Goal: Task Accomplishment & Management: Manage account settings

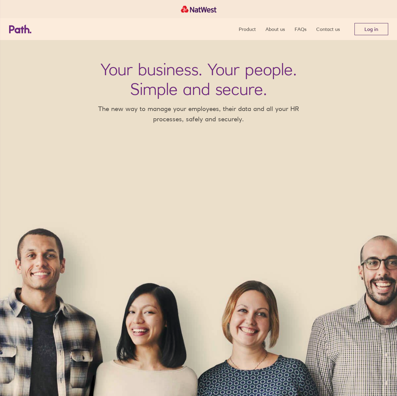
click at [370, 27] on link "Log in" at bounding box center [371, 29] width 34 height 12
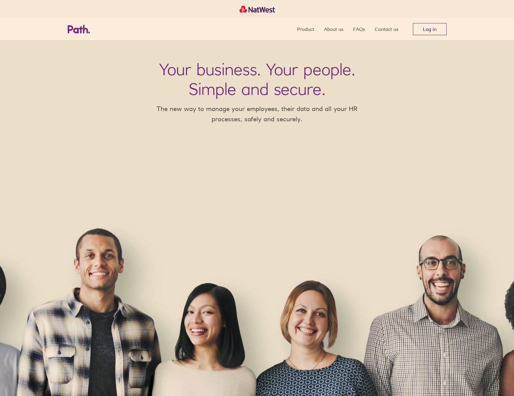
click at [424, 29] on link "Log in" at bounding box center [430, 29] width 34 height 12
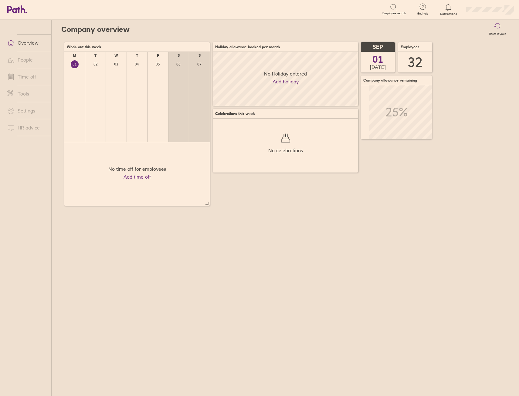
scroll to position [54, 145]
click at [28, 61] on link "People" at bounding box center [26, 60] width 49 height 12
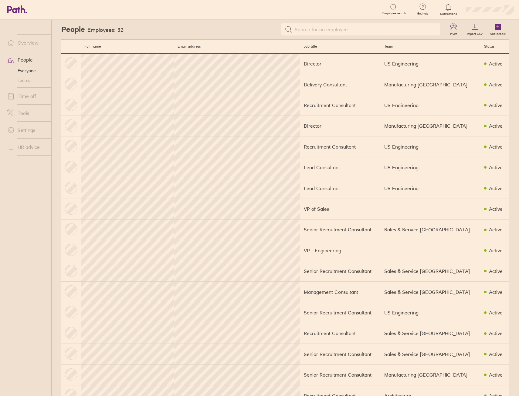
click at [28, 84] on link "Teams" at bounding box center [26, 81] width 49 height 10
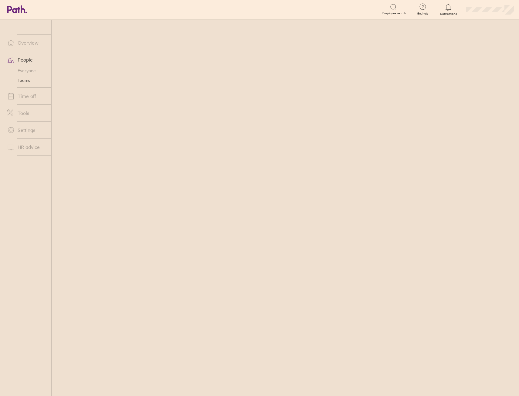
click at [29, 95] on link "Time off" at bounding box center [26, 96] width 49 height 12
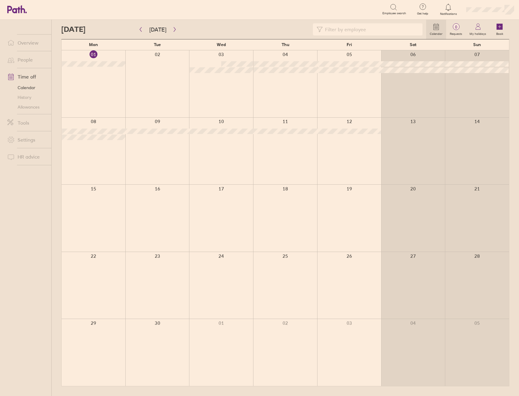
click at [22, 107] on link "Allowances" at bounding box center [26, 107] width 49 height 10
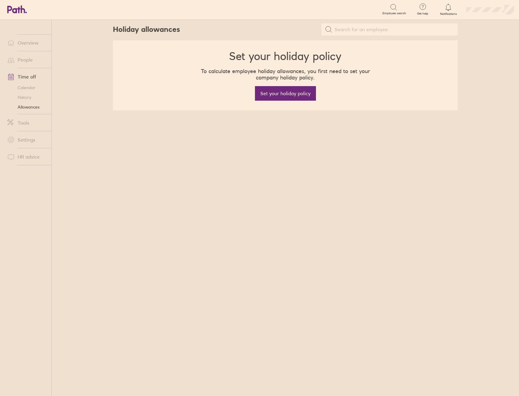
click at [36, 96] on link "History" at bounding box center [26, 98] width 49 height 10
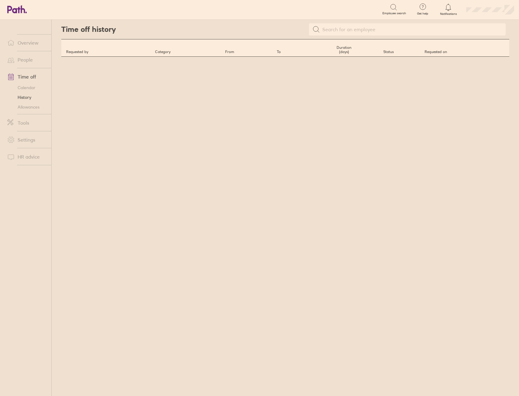
click at [33, 111] on link "Allowances" at bounding box center [26, 107] width 49 height 10
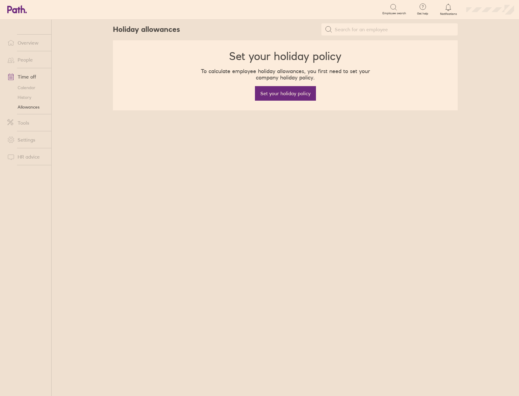
click at [33, 111] on link "Allowances" at bounding box center [26, 107] width 49 height 10
click at [31, 112] on link "Allowances" at bounding box center [26, 107] width 49 height 10
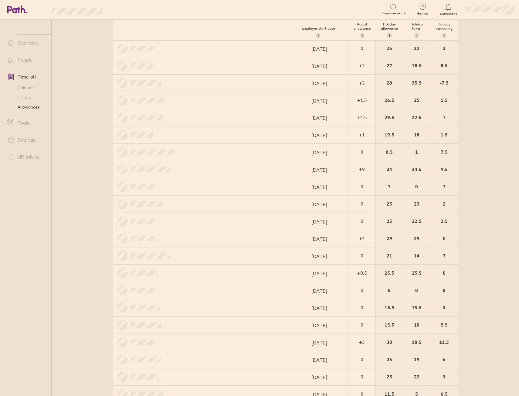
scroll to position [61, 0]
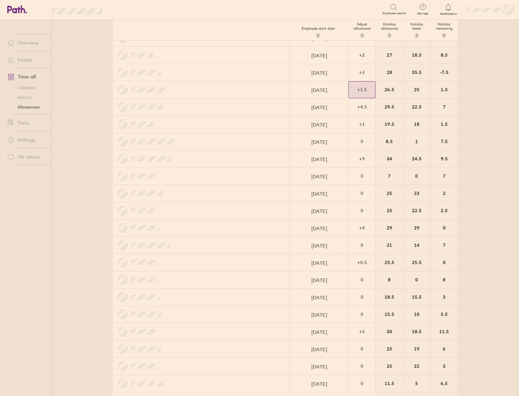
click at [355, 89] on div "+ 1.5" at bounding box center [362, 89] width 26 height 5
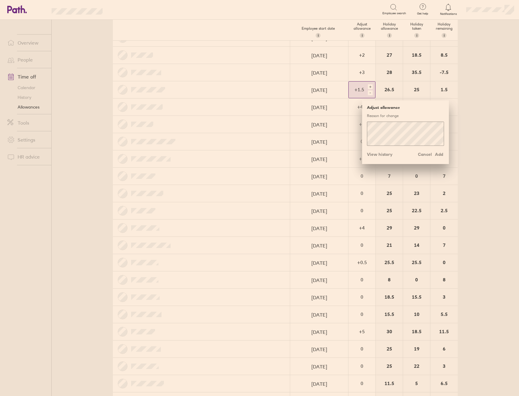
click at [368, 86] on div "+" at bounding box center [370, 86] width 5 height 5
click at [434, 154] on span "Add" at bounding box center [439, 155] width 10 height 10
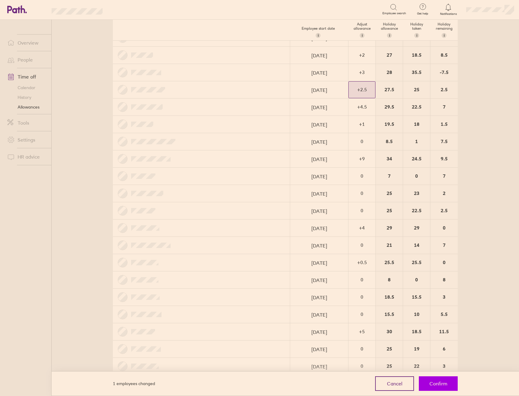
click at [427, 383] on button "Confirm" at bounding box center [438, 384] width 39 height 15
click at [359, 229] on div "+ 4" at bounding box center [362, 227] width 26 height 5
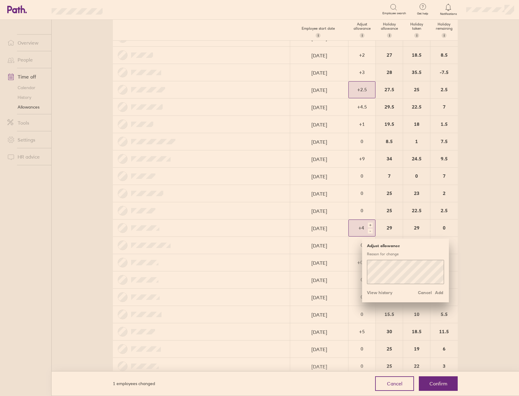
click at [368, 227] on div "+" at bounding box center [370, 225] width 5 height 5
click at [441, 294] on span "Add" at bounding box center [439, 293] width 10 height 10
click at [370, 226] on div "+" at bounding box center [370, 225] width 5 height 5
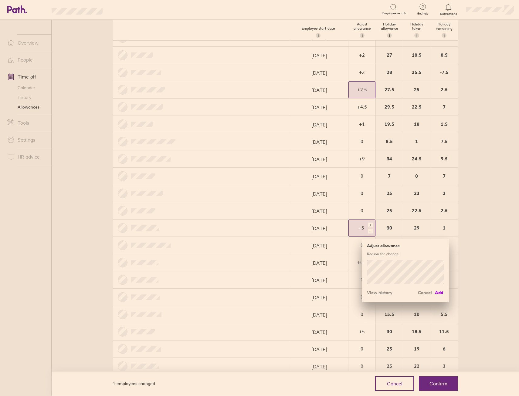
click at [434, 292] on span "Add" at bounding box center [439, 293] width 10 height 10
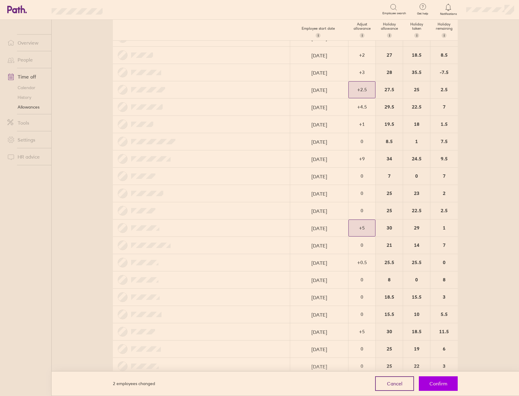
click at [449, 389] on button "Confirm" at bounding box center [438, 384] width 39 height 15
click at [446, 381] on span "Confirm" at bounding box center [438, 383] width 18 height 5
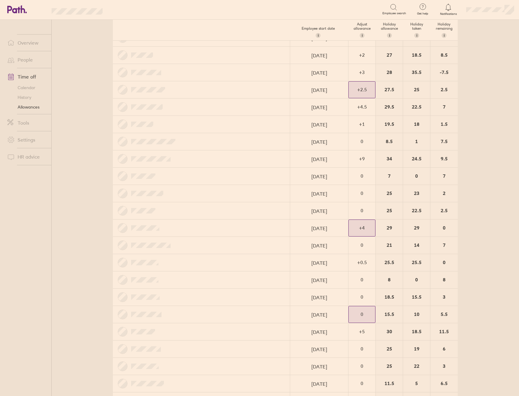
click at [359, 317] on div "0" at bounding box center [362, 314] width 26 height 5
click at [368, 312] on div "+" at bounding box center [370, 311] width 5 height 5
click at [438, 378] on span "Add" at bounding box center [439, 379] width 10 height 10
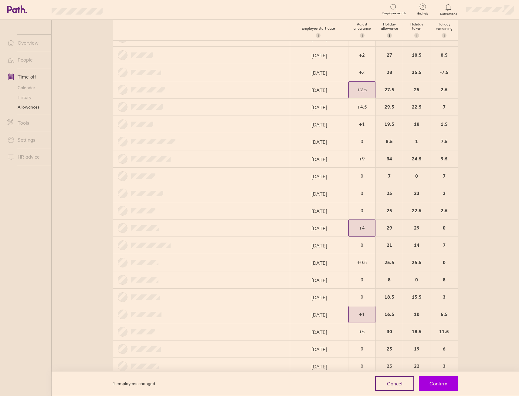
click at [441, 387] on button "Confirm" at bounding box center [438, 384] width 39 height 15
click at [441, 383] on span "Confirm" at bounding box center [438, 383] width 18 height 5
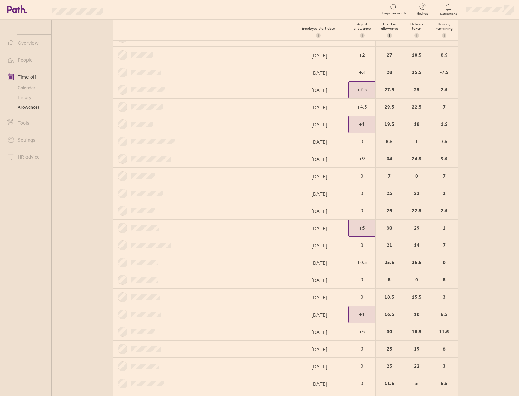
click at [360, 124] on div "+ 1" at bounding box center [362, 123] width 26 height 5
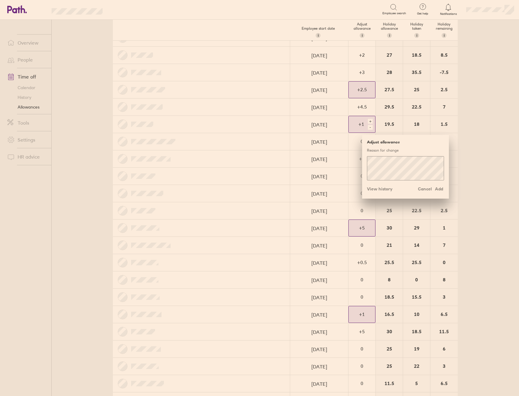
click at [369, 120] on div "+" at bounding box center [370, 121] width 5 height 5
click at [438, 188] on span "Add" at bounding box center [439, 189] width 10 height 10
click at [440, 188] on span "Add" at bounding box center [439, 189] width 10 height 10
click at [470, 185] on main "Holiday allowances [DATE] - [DATE] Last year Current year Next year Employee st…" at bounding box center [285, 208] width 467 height 377
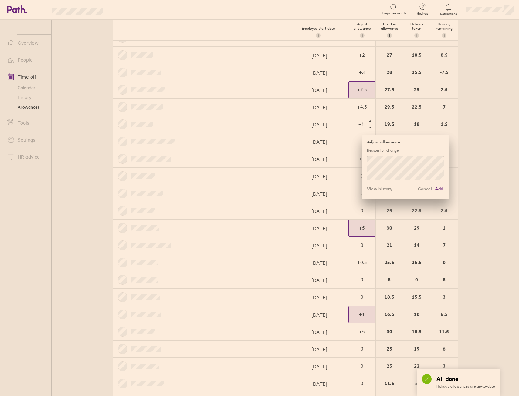
click at [450, 122] on div "1.5" at bounding box center [443, 124] width 27 height 17
drag, startPoint x: 422, startPoint y: 187, endPoint x: 429, endPoint y: 187, distance: 7.0
click at [422, 187] on span "Cancel" at bounding box center [425, 189] width 14 height 10
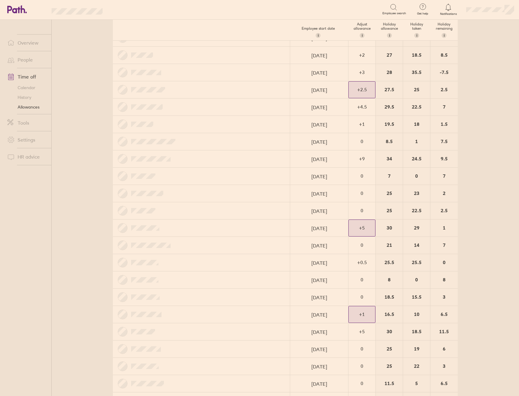
click at [482, 141] on main "Holiday allowances [DATE] - [DATE] Last year Current year Next year Employee st…" at bounding box center [285, 208] width 467 height 377
click at [352, 123] on div "+ 1" at bounding box center [362, 123] width 26 height 5
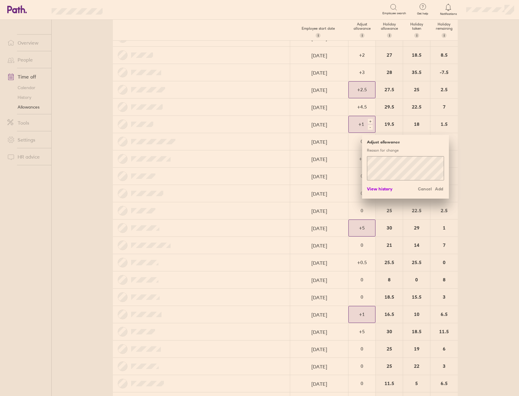
click at [371, 185] on span "View history" at bounding box center [379, 189] width 25 height 10
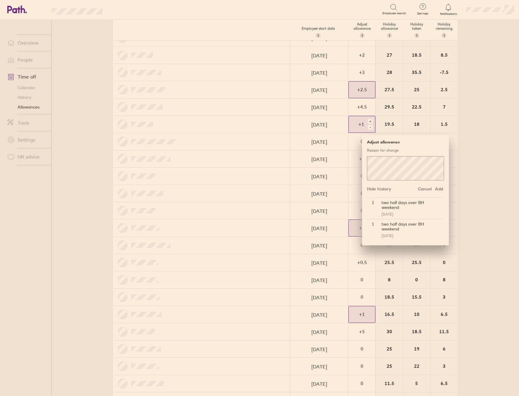
click at [410, 207] on div "two half days over BH weekend" at bounding box center [411, 205] width 64 height 15
click at [479, 194] on main "Holiday allowances [DATE] - [DATE] Last year Current year Next year Employee st…" at bounding box center [285, 208] width 467 height 377
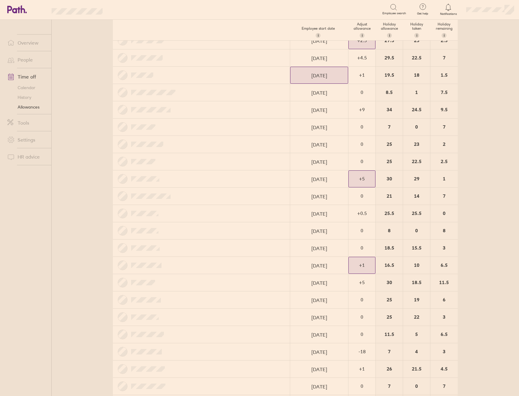
scroll to position [27, 0]
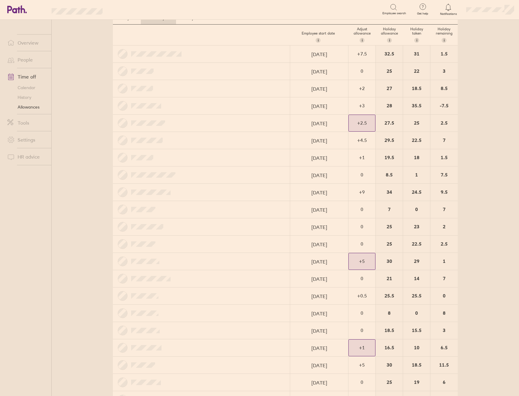
click at [25, 43] on link "Overview" at bounding box center [26, 43] width 49 height 12
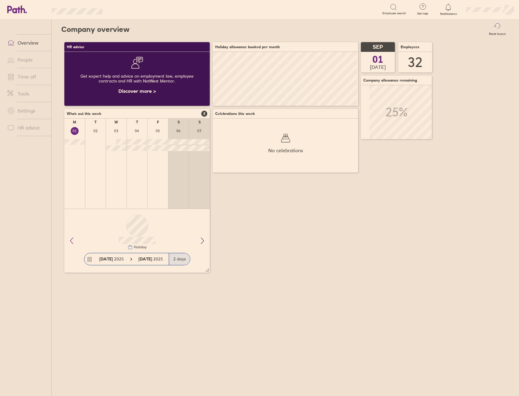
scroll to position [54, 145]
click at [17, 79] on span at bounding box center [9, 76] width 15 height 7
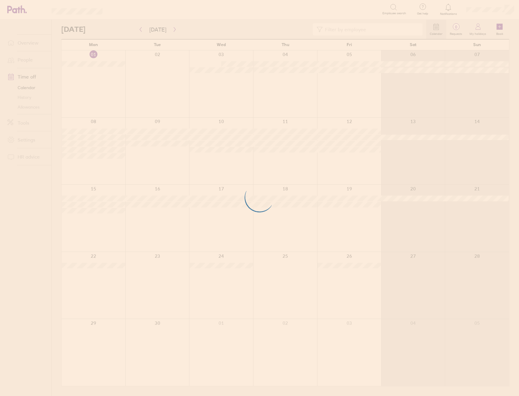
click at [23, 63] on div at bounding box center [259, 198] width 519 height 396
click at [9, 109] on div at bounding box center [259, 198] width 519 height 396
click at [37, 104] on div at bounding box center [259, 198] width 519 height 396
click at [37, 105] on div at bounding box center [259, 198] width 519 height 396
click at [35, 106] on div at bounding box center [259, 198] width 519 height 396
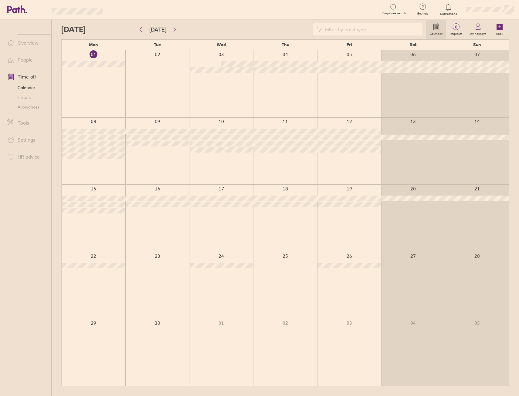
click at [35, 106] on link "Allowances" at bounding box center [26, 107] width 49 height 10
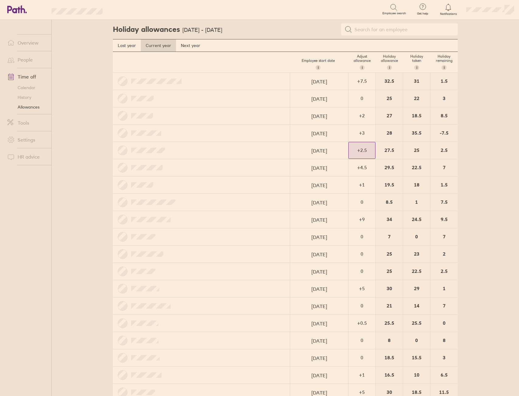
click at [350, 151] on div "+ 2.5" at bounding box center [362, 149] width 26 height 5
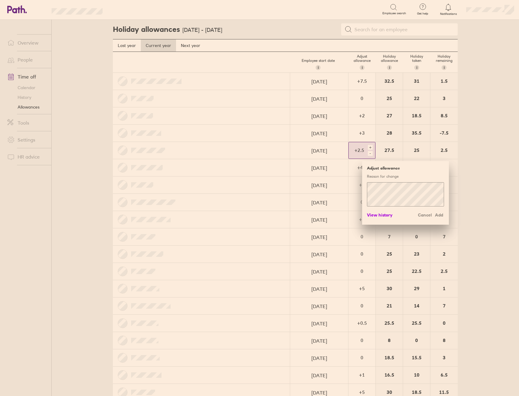
click at [384, 216] on span "View history" at bounding box center [379, 215] width 25 height 10
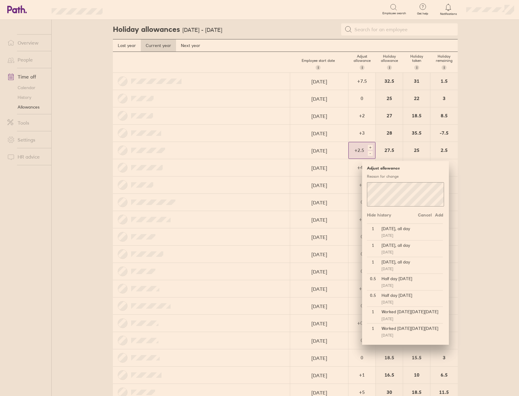
click at [394, 247] on div "[DATE], all day" at bounding box center [411, 246] width 64 height 10
click at [405, 266] on div "[DATE], all day" at bounding box center [411, 262] width 64 height 10
click at [477, 241] on main "Holiday allowances [DATE] - [DATE] Last year Current year Next year Employee st…" at bounding box center [285, 208] width 467 height 377
click at [380, 216] on span "Hide history" at bounding box center [379, 215] width 24 height 10
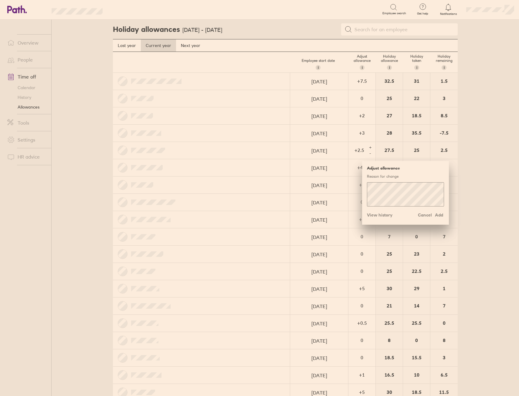
click at [497, 188] on main "Holiday allowances [DATE] - [DATE] Last year Current year Next year Employee st…" at bounding box center [285, 208] width 467 height 377
click at [418, 216] on span "Cancel" at bounding box center [425, 215] width 14 height 10
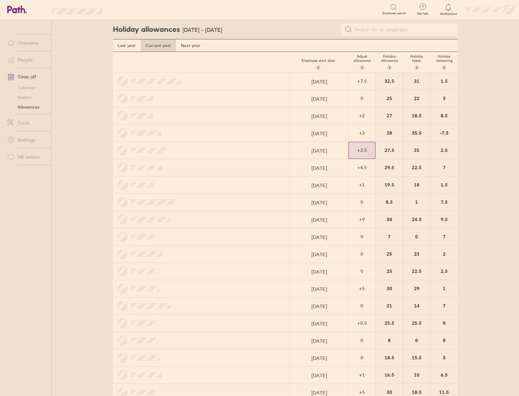
click at [456, 199] on div "Holiday allowances [DATE] - [DATE] Last year Current year Next year Employee st…" at bounding box center [285, 208] width 364 height 377
click at [38, 38] on link "Overview" at bounding box center [26, 43] width 49 height 12
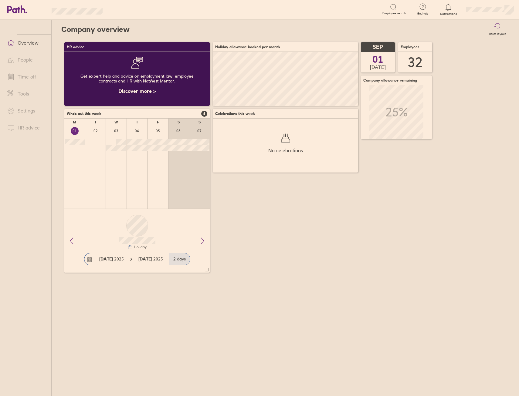
scroll to position [54, 145]
click at [29, 79] on link "Time off" at bounding box center [26, 77] width 49 height 12
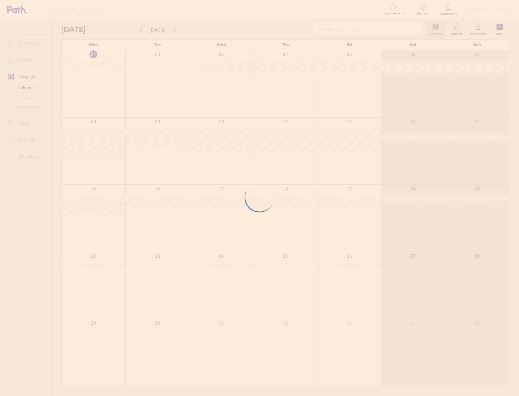
click at [174, 30] on div at bounding box center [259, 198] width 519 height 396
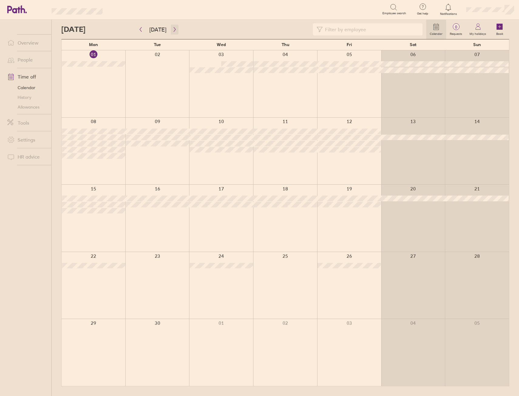
click at [173, 32] on icon "button" at bounding box center [174, 29] width 5 height 5
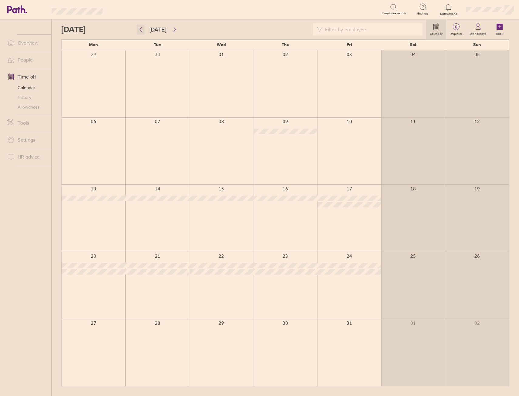
click at [138, 34] on button "button" at bounding box center [141, 30] width 8 height 10
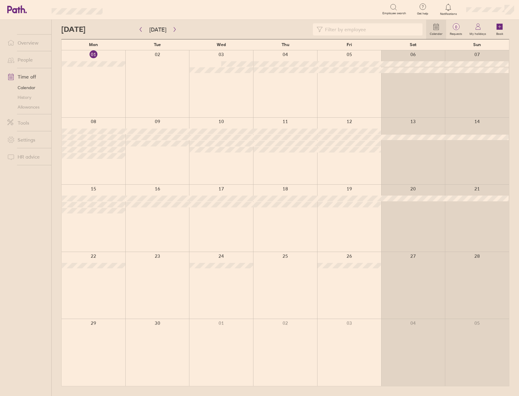
click at [29, 106] on link "Allowances" at bounding box center [26, 107] width 49 height 10
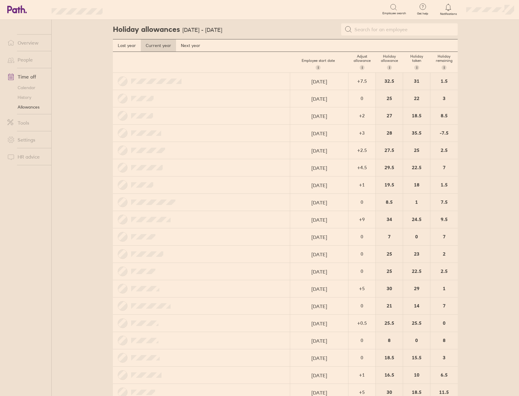
scroll to position [30, 0]
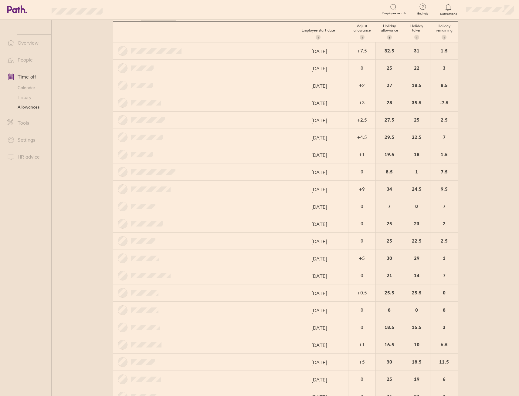
click at [239, 137] on div at bounding box center [201, 137] width 177 height 17
click at [354, 122] on div "+ 2.5" at bounding box center [362, 119] width 26 height 5
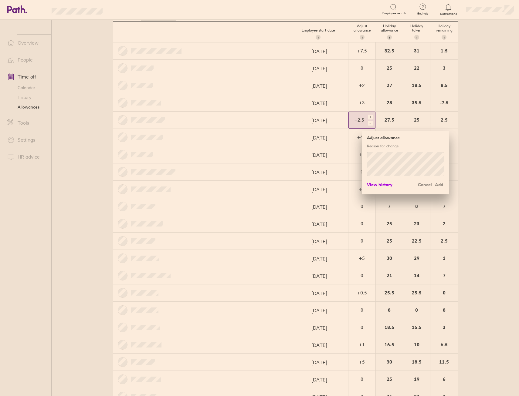
click at [377, 182] on span "View history" at bounding box center [379, 185] width 25 height 10
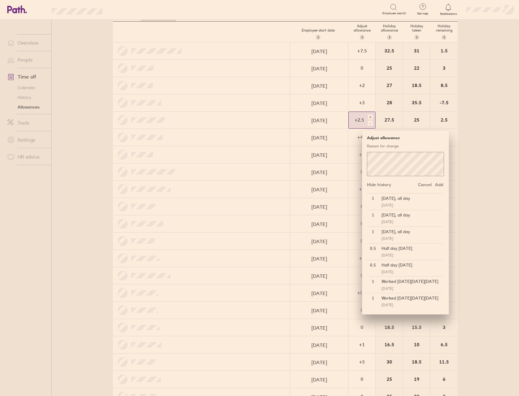
click at [401, 204] on div "[DATE]" at bounding box center [411, 202] width 64 height 16
click at [98, 206] on main "Holiday allowances [DATE] - [DATE] Last year Current year Next year Employee st…" at bounding box center [285, 208] width 467 height 377
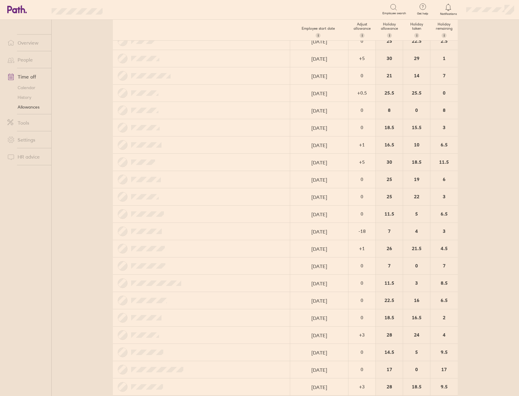
scroll to position [240, 0]
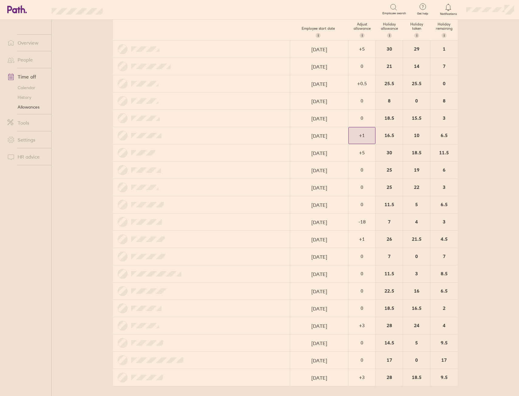
drag, startPoint x: 355, startPoint y: 136, endPoint x: 353, endPoint y: 139, distance: 3.5
click at [356, 136] on div "+ 1" at bounding box center [362, 135] width 26 height 5
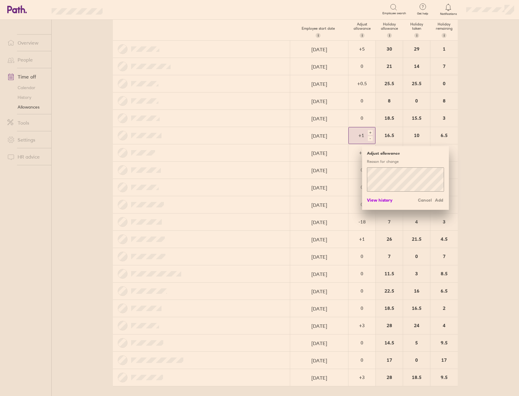
click at [374, 198] on span "View history" at bounding box center [379, 200] width 25 height 10
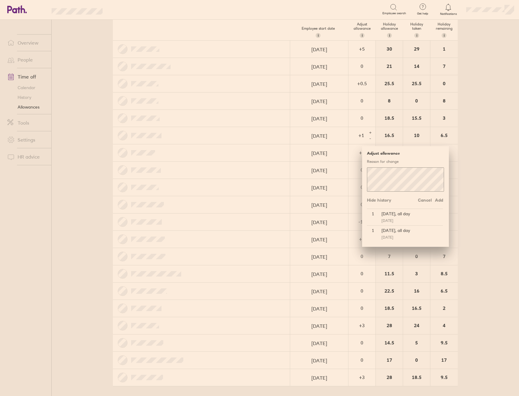
click at [132, 193] on div at bounding box center [201, 187] width 177 height 17
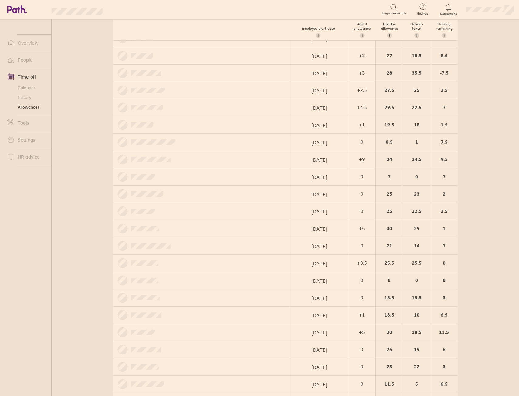
scroll to position [182, 0]
click at [359, 303] on div "+ 1" at bounding box center [362, 297] width 26 height 16
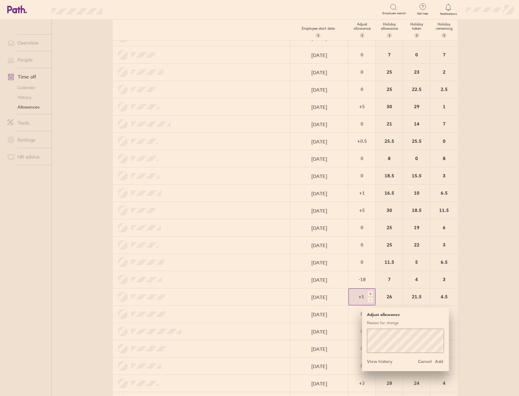
click at [369, 294] on div "+" at bounding box center [370, 294] width 5 height 5
click at [439, 362] on span "Add" at bounding box center [439, 362] width 10 height 10
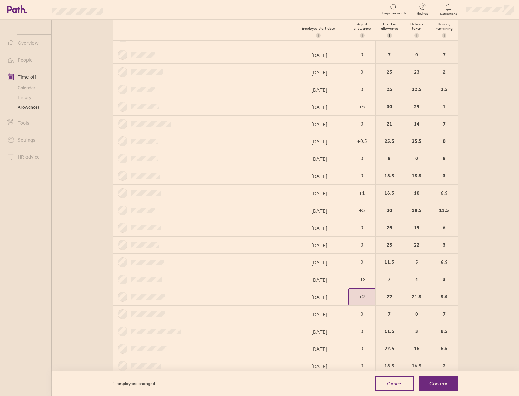
click at [452, 392] on div "1 employees changed Cancel Confirm" at bounding box center [285, 384] width 364 height 24
click at [440, 383] on span "Confirm" at bounding box center [438, 383] width 18 height 5
click at [454, 388] on button "Confirm" at bounding box center [438, 384] width 39 height 15
click at [437, 383] on span "Confirm" at bounding box center [438, 383] width 18 height 5
click at [434, 384] on span "Confirm" at bounding box center [438, 383] width 18 height 5
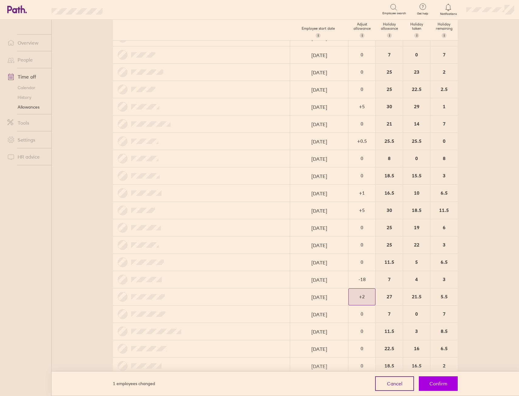
click at [434, 384] on span "Confirm" at bounding box center [438, 383] width 18 height 5
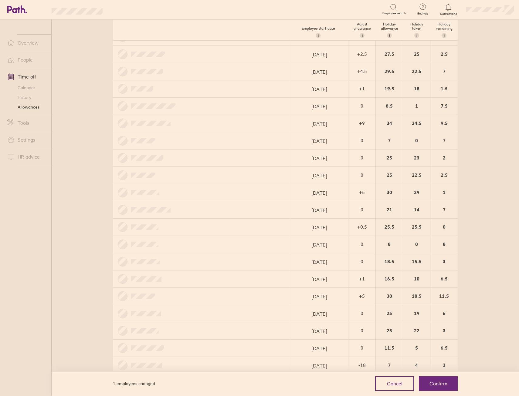
scroll to position [0, 0]
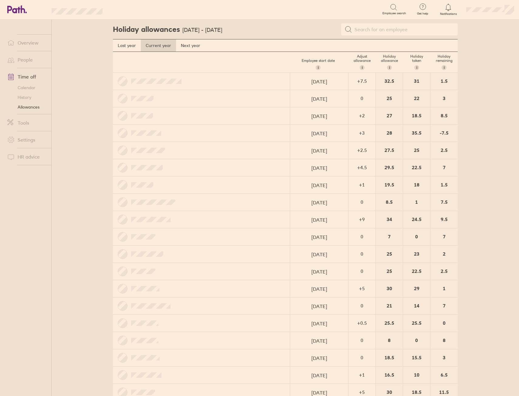
click at [29, 42] on link "Overview" at bounding box center [26, 43] width 49 height 12
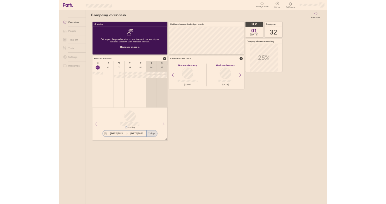
scroll to position [54, 145]
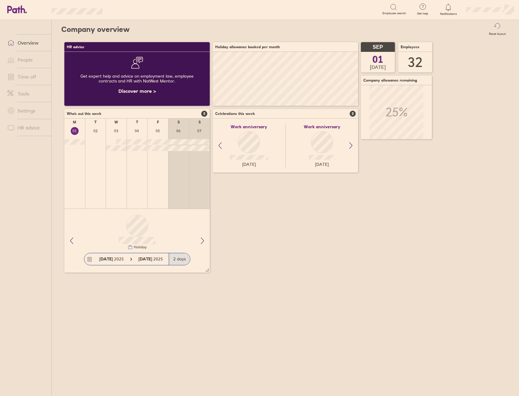
click at [389, 89] on div "HR advice Get expert help and advice on employment law, employee contracts and …" at bounding box center [285, 157] width 448 height 237
drag, startPoint x: 388, startPoint y: 80, endPoint x: 385, endPoint y: 49, distance: 31.1
click at [386, 49] on h3 "SEP" at bounding box center [378, 47] width 34 height 10
drag, startPoint x: 375, startPoint y: 45, endPoint x: 379, endPoint y: 50, distance: 6.3
click at [379, 50] on span "SEP" at bounding box center [384, 52] width 10 height 6
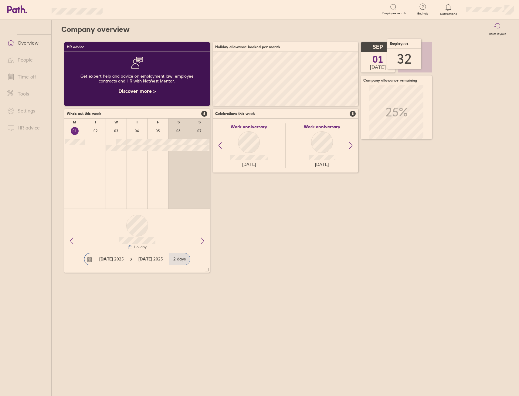
drag, startPoint x: 412, startPoint y: 49, endPoint x: 401, endPoint y: 45, distance: 11.4
click at [401, 45] on span "Employees" at bounding box center [399, 44] width 19 height 4
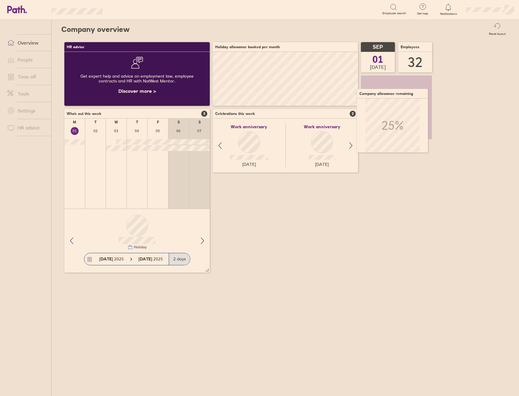
drag, startPoint x: 409, startPoint y: 83, endPoint x: 405, endPoint y: 96, distance: 13.9
click at [405, 96] on h3 "Company allowance remaining" at bounding box center [392, 94] width 71 height 10
click at [240, 231] on div "HR advice Get expert help and advice on employment law, employee contracts and …" at bounding box center [285, 157] width 448 height 237
click at [40, 41] on link "Overview" at bounding box center [26, 43] width 49 height 12
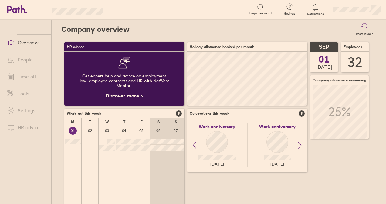
scroll to position [54, 120]
click at [39, 80] on link "Time off" at bounding box center [26, 77] width 49 height 12
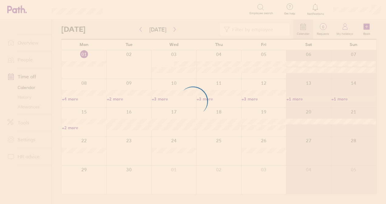
click at [23, 109] on div at bounding box center [193, 102] width 386 height 204
click at [24, 109] on div at bounding box center [193, 102] width 386 height 204
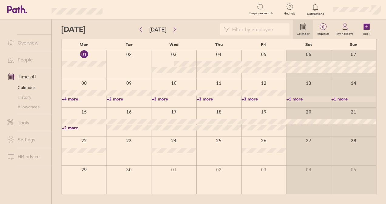
click at [23, 107] on link "Allowances" at bounding box center [26, 107] width 49 height 10
